Goal: Ask a question

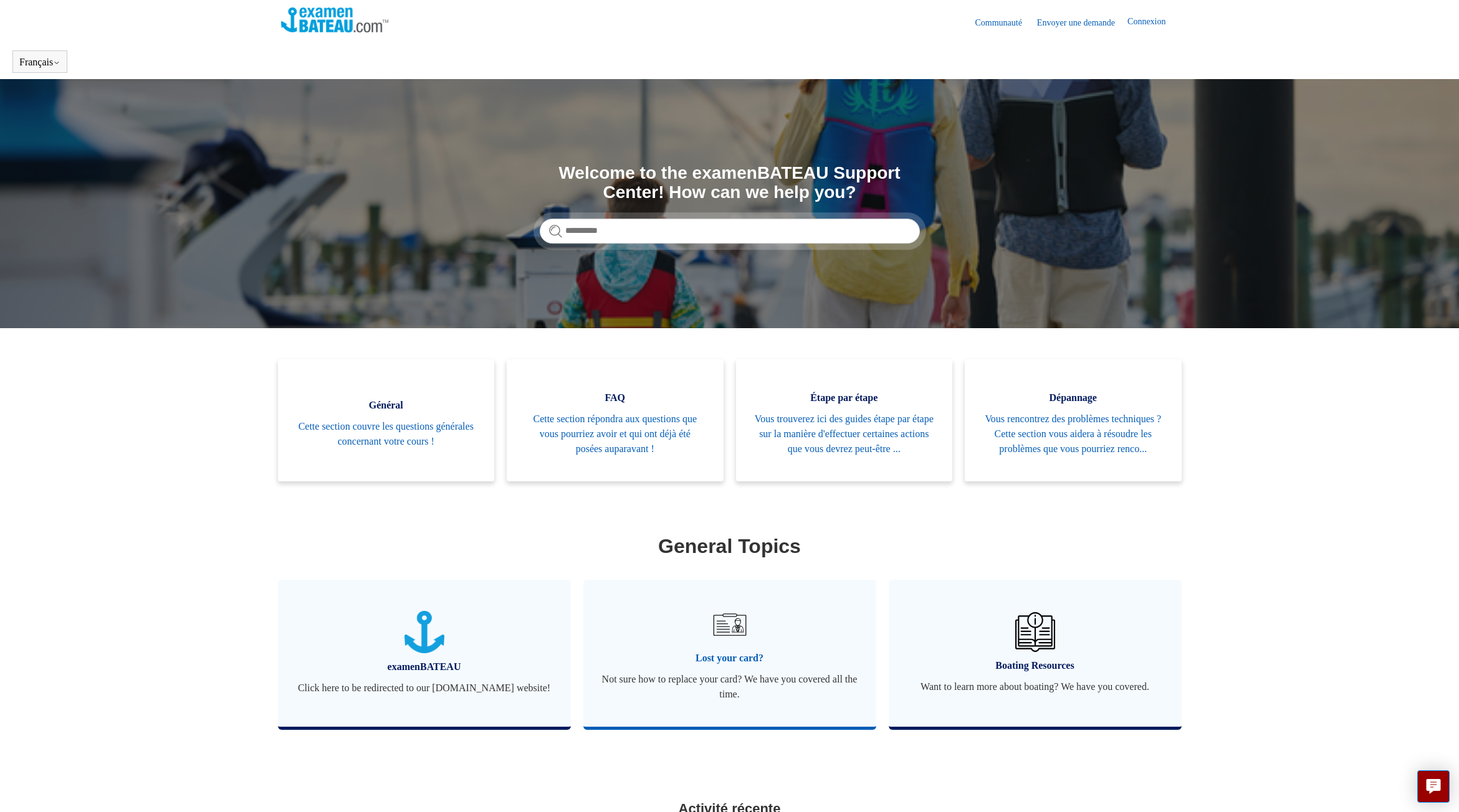
click at [737, 637] on img at bounding box center [729, 625] width 44 height 44
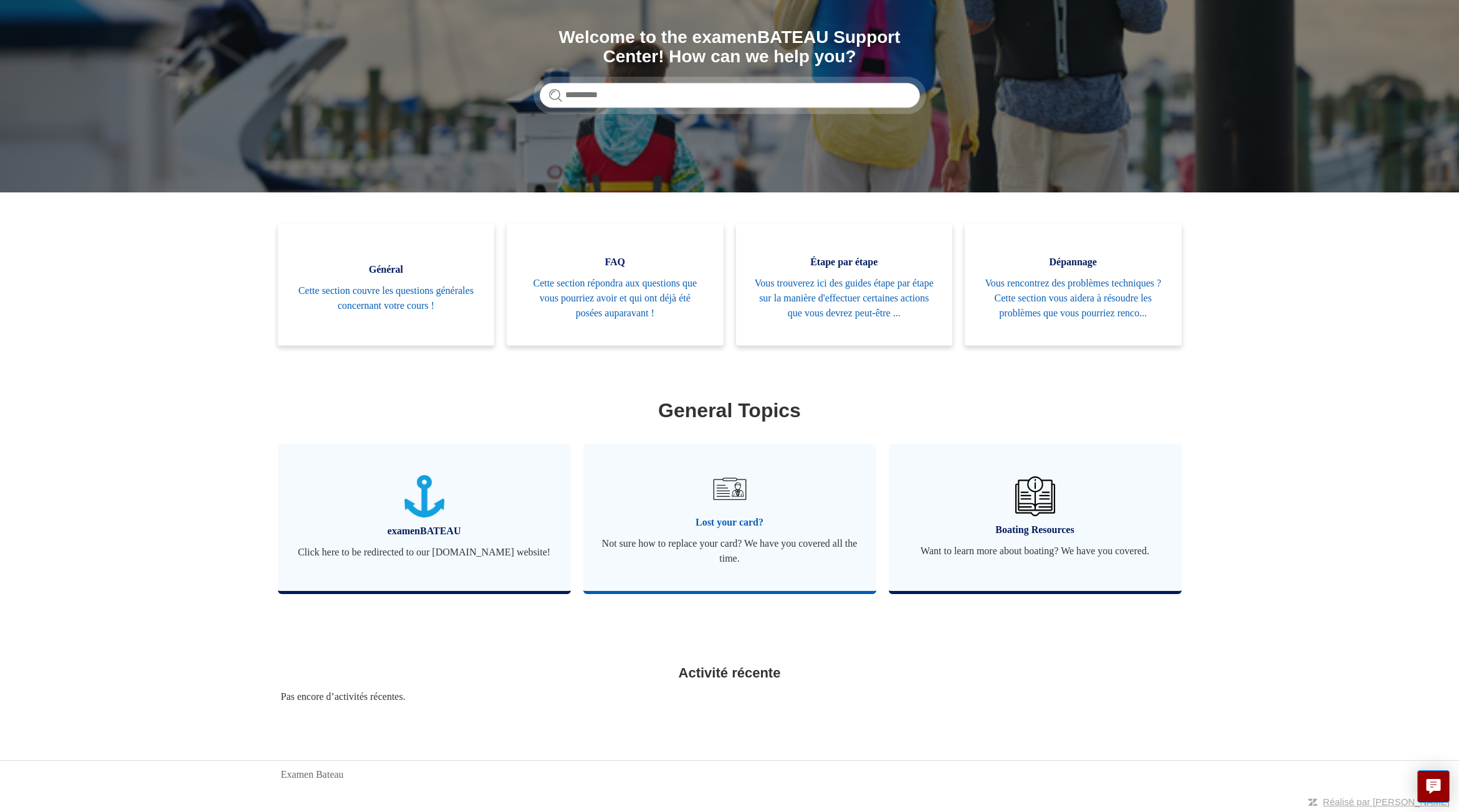
scroll to position [154, 0]
click at [734, 517] on span "Lost your card?" at bounding box center [730, 522] width 255 height 15
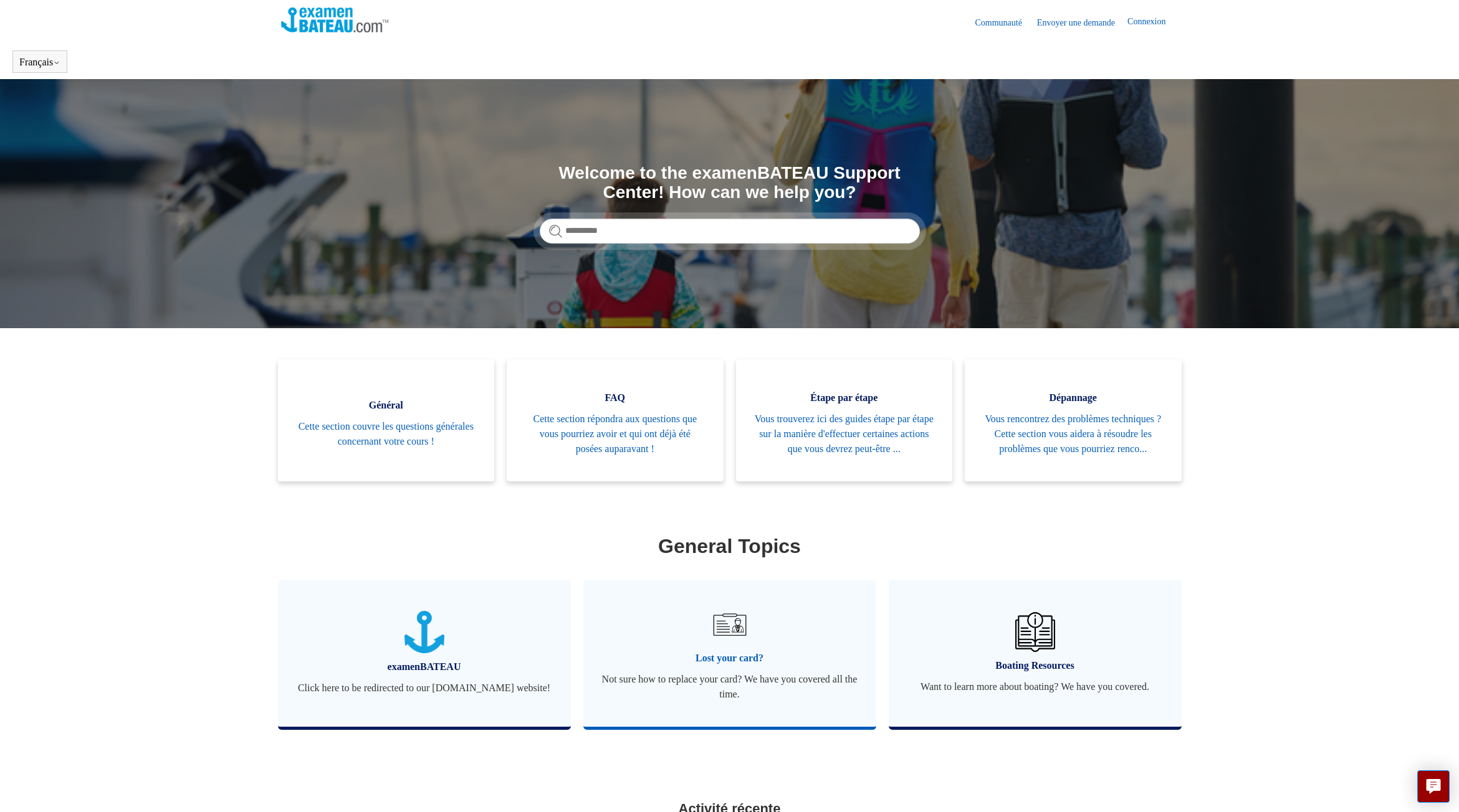
click at [741, 666] on span "Lost your card?" at bounding box center [730, 658] width 255 height 15
click at [1097, 22] on link "Envoyer une demande" at bounding box center [1082, 22] width 90 height 13
